Goal: Connect with others: Connect with other users

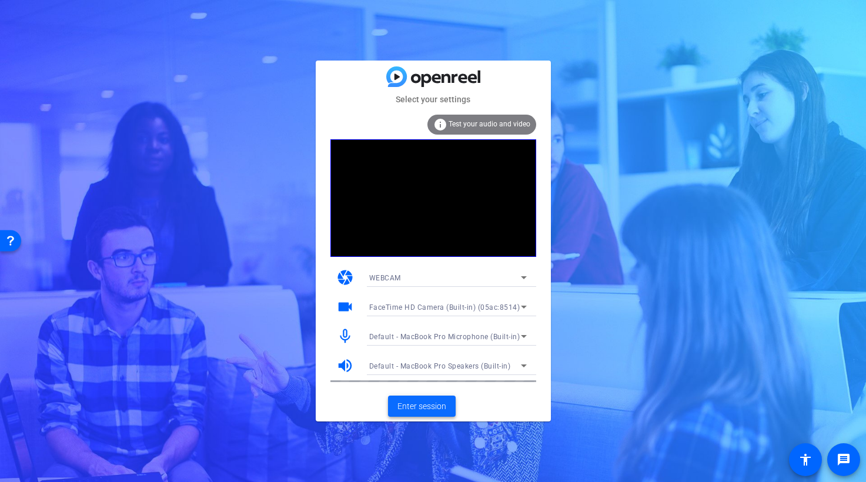
click at [432, 405] on span "Enter session" at bounding box center [421, 406] width 49 height 12
click at [428, 407] on span "Enter session" at bounding box center [421, 406] width 49 height 12
click at [426, 402] on span "Enter session" at bounding box center [421, 406] width 49 height 12
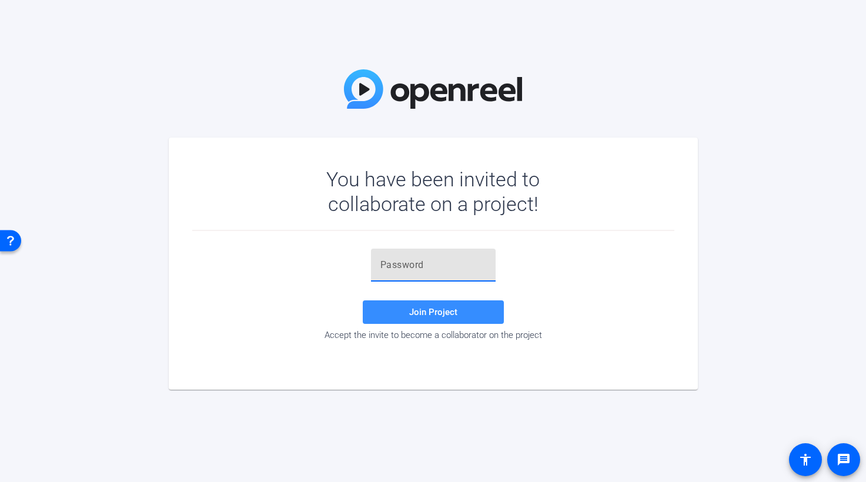
click at [399, 270] on input "text" at bounding box center [433, 265] width 106 height 14
paste input "qLf_sf"
type input "qLf_sf"
click at [438, 312] on span "Join Project" at bounding box center [433, 312] width 48 height 11
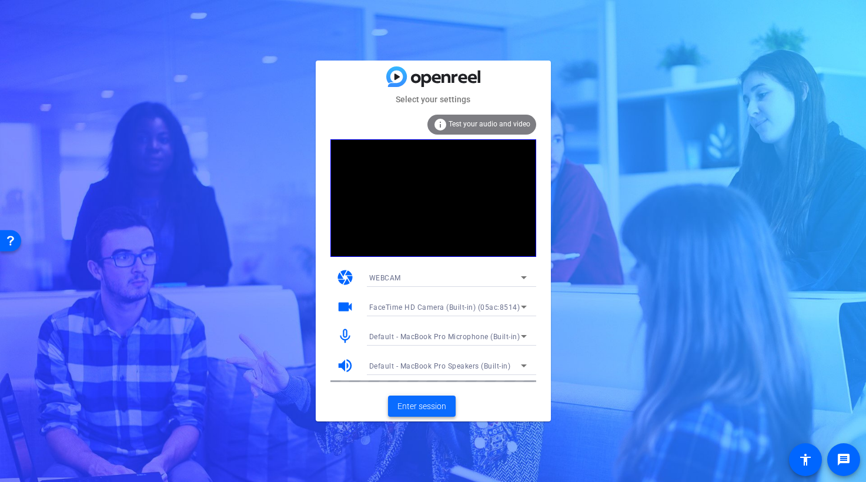
click at [427, 409] on span "Enter session" at bounding box center [421, 406] width 49 height 12
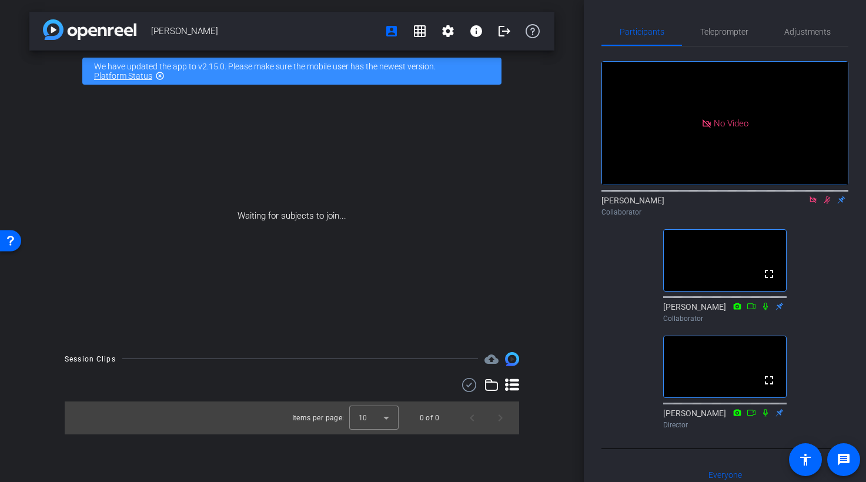
click at [814, 203] on icon at bounding box center [813, 199] width 6 height 6
click at [817, 204] on icon at bounding box center [812, 200] width 9 height 8
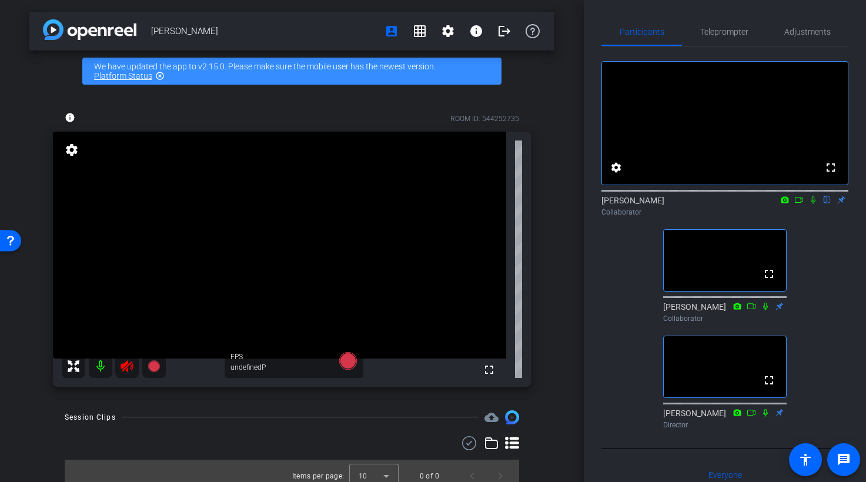
scroll to position [11, 0]
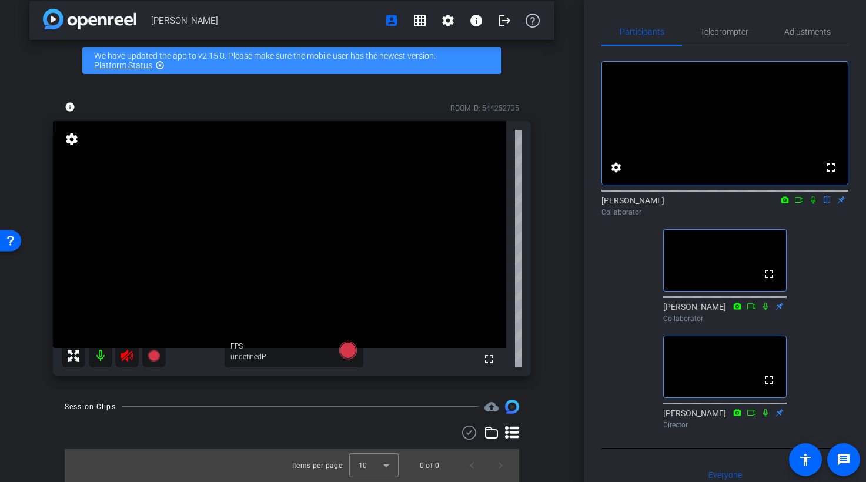
click at [129, 360] on icon at bounding box center [127, 356] width 14 height 14
click at [128, 352] on div at bounding box center [114, 356] width 104 height 24
click at [127, 357] on div at bounding box center [114, 356] width 104 height 24
click at [817, 204] on icon at bounding box center [812, 200] width 9 height 8
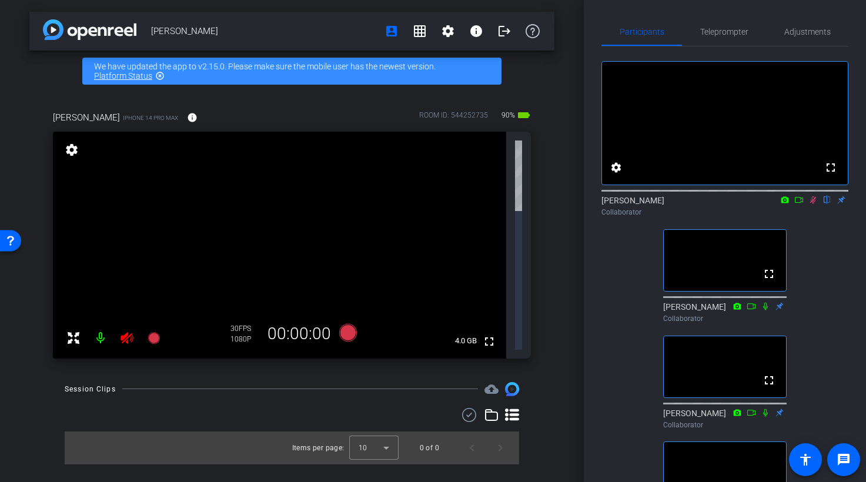
scroll to position [0, 0]
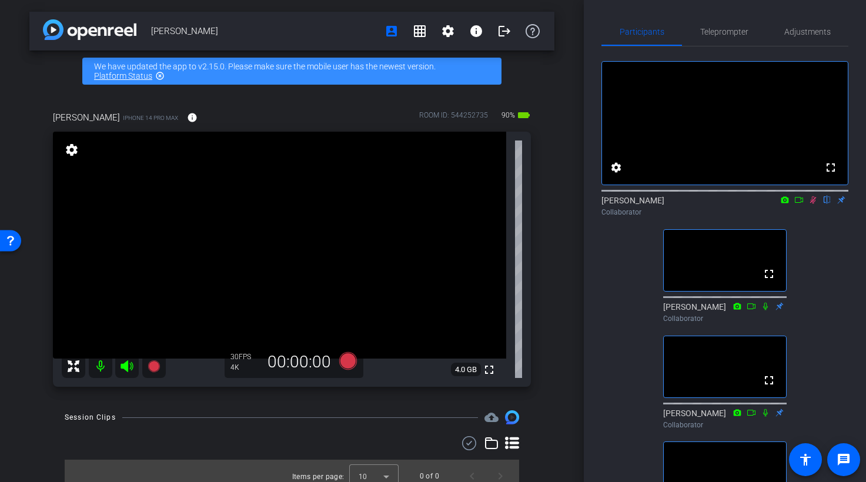
click at [801, 204] on icon at bounding box center [798, 200] width 9 height 8
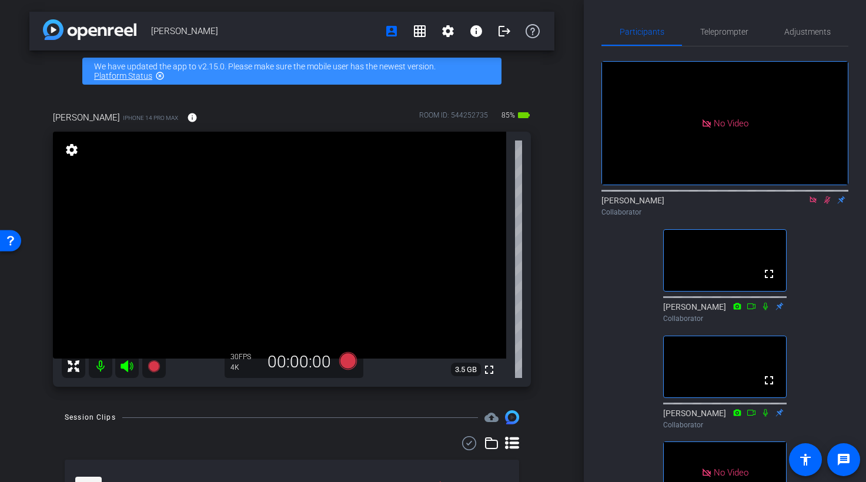
click at [829, 204] on icon at bounding box center [827, 200] width 9 height 8
click at [813, 204] on icon at bounding box center [812, 200] width 9 height 8
